Goal: Find specific fact

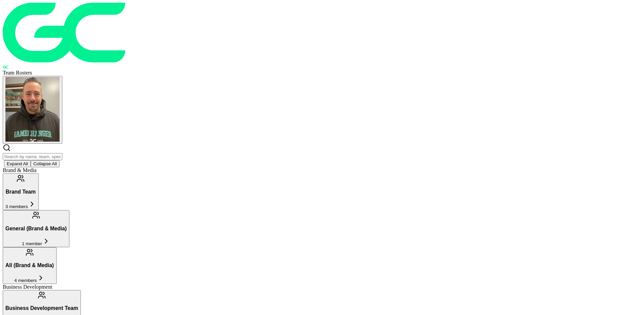
click at [62, 153] on input "text" at bounding box center [33, 156] width 60 height 7
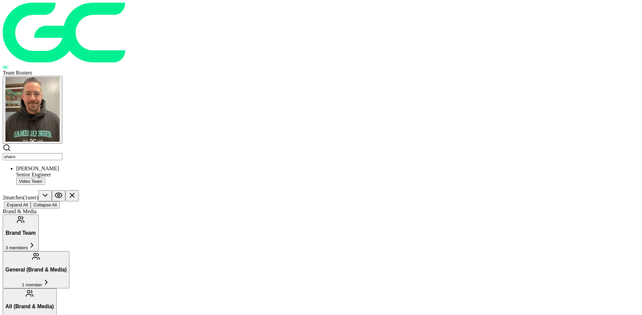
type input "sharo"
click at [181, 166] on div "Joshua Sharo" at bounding box center [327, 169] width 623 height 6
